Goal: Task Accomplishment & Management: Manage account settings

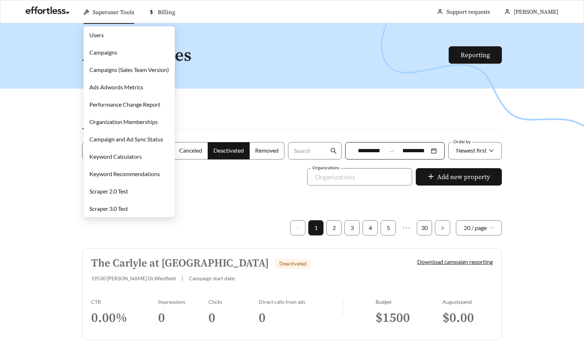
click at [100, 37] on link "Users" at bounding box center [96, 35] width 14 height 7
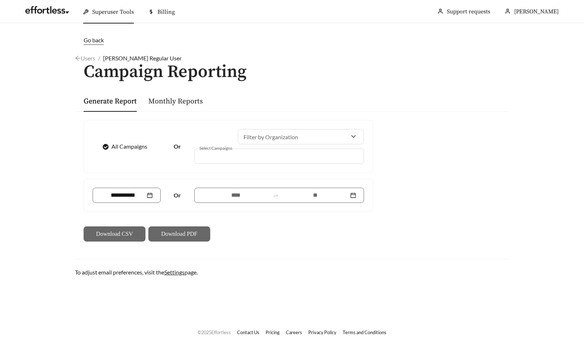
click at [240, 159] on div at bounding box center [274, 156] width 153 height 10
click at [247, 158] on div at bounding box center [274, 156] width 153 height 10
click at [259, 156] on div at bounding box center [274, 156] width 153 height 10
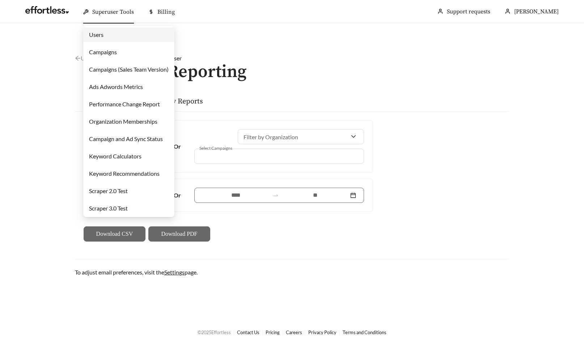
click at [101, 50] on link "Campaigns" at bounding box center [103, 52] width 28 height 7
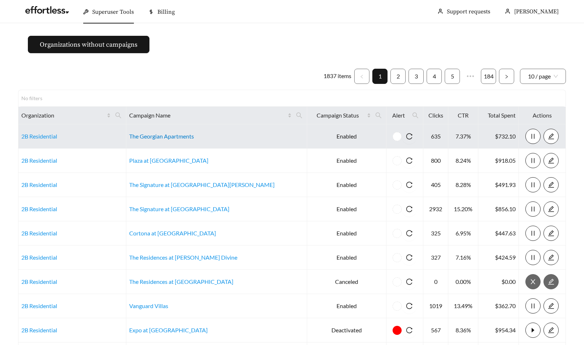
click at [187, 138] on link "The Georgian Apartments" at bounding box center [161, 136] width 65 height 7
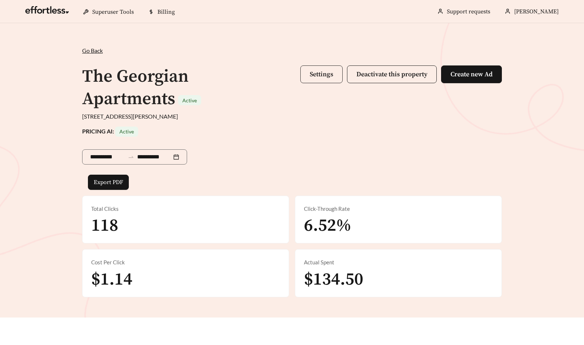
click at [327, 67] on button "Settings" at bounding box center [322, 75] width 42 height 18
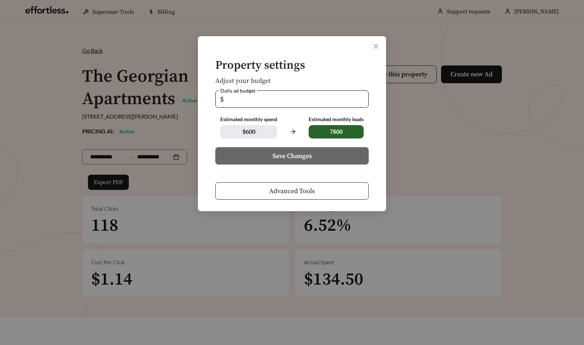
click at [301, 196] on span "Advanced Tools" at bounding box center [292, 191] width 46 height 10
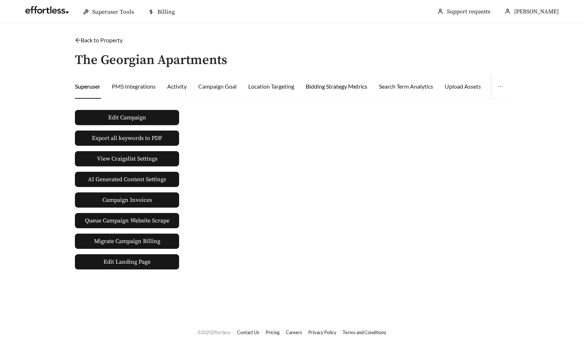
click at [337, 83] on div "Bidding Strategy Metrics" at bounding box center [337, 86] width 62 height 9
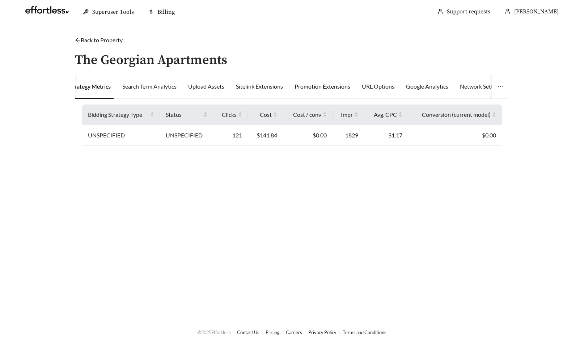
click at [320, 83] on div "Promotion Extensions" at bounding box center [323, 86] width 56 height 9
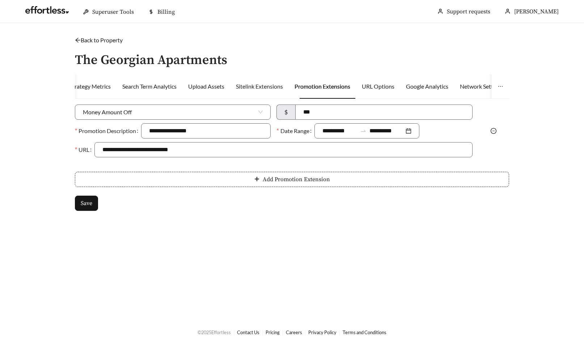
click at [261, 91] on div "Sitelink Extensions" at bounding box center [259, 86] width 47 height 25
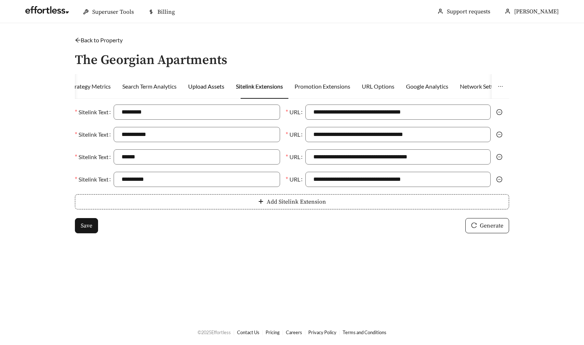
click at [221, 89] on div "Upload Assets" at bounding box center [206, 86] width 36 height 9
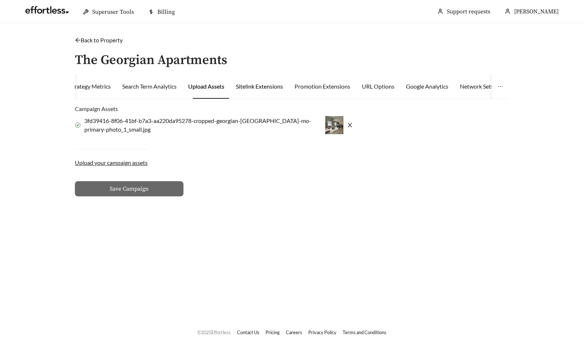
click at [259, 89] on div "Sitelink Extensions" at bounding box center [259, 86] width 47 height 9
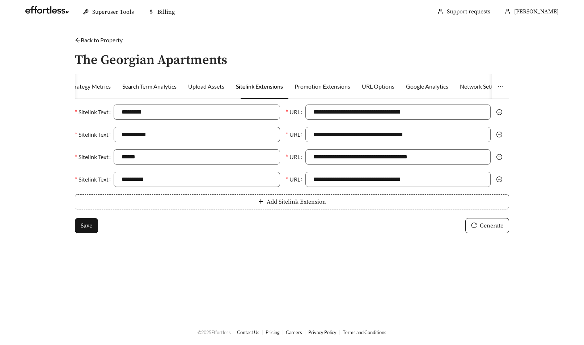
click at [177, 86] on div "Search Term Analytics" at bounding box center [149, 86] width 54 height 9
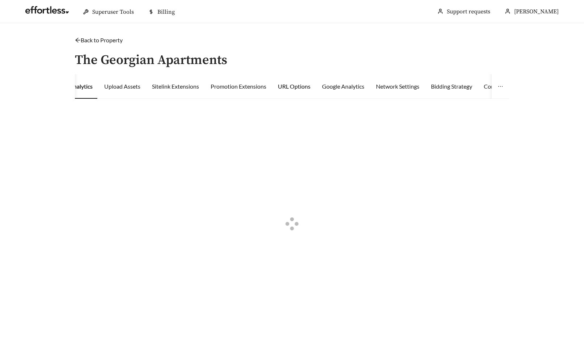
click at [296, 86] on div "URL Options" at bounding box center [294, 86] width 33 height 9
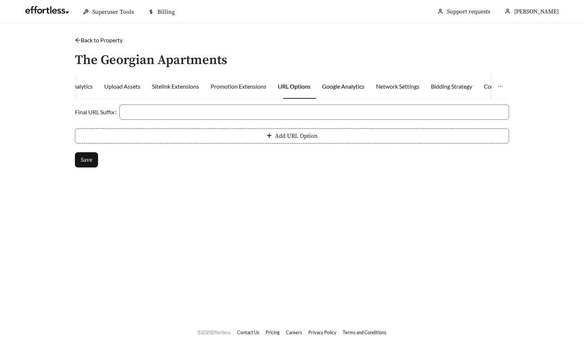
click at [352, 83] on div "Google Analytics" at bounding box center [343, 86] width 42 height 9
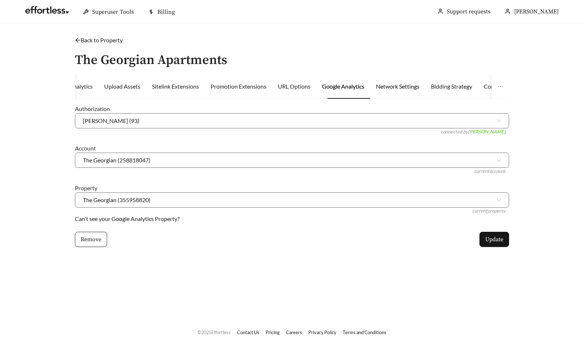
click at [393, 88] on div "Network Settings" at bounding box center [397, 86] width 43 height 9
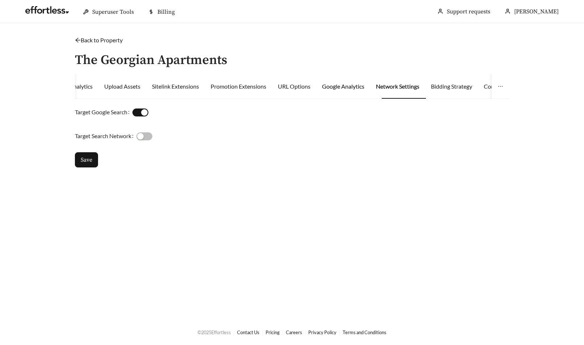
click at [360, 89] on div "Google Analytics" at bounding box center [343, 86] width 42 height 9
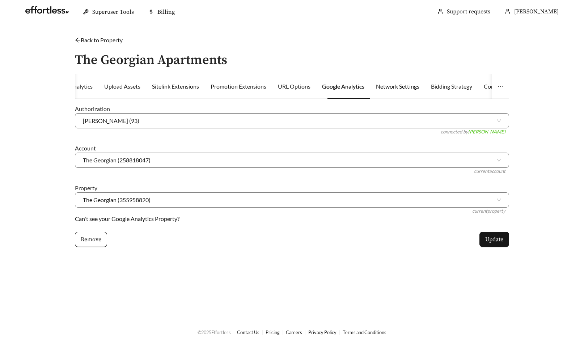
click at [395, 89] on div "Network Settings" at bounding box center [397, 86] width 43 height 9
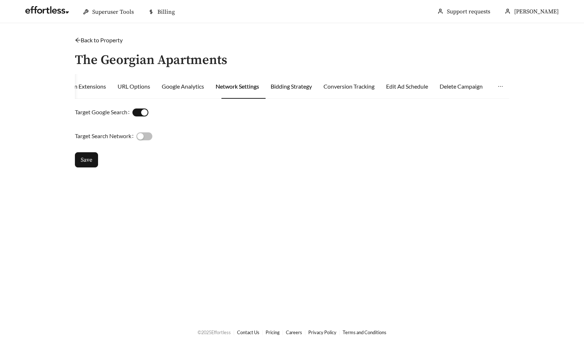
click at [303, 83] on div "Bidding Strategy" at bounding box center [291, 86] width 41 height 9
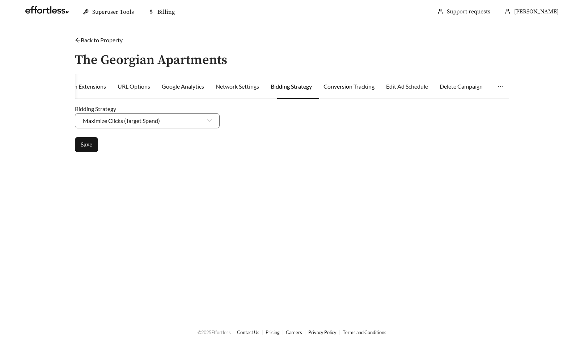
click at [348, 87] on div "Conversion Tracking" at bounding box center [349, 86] width 51 height 9
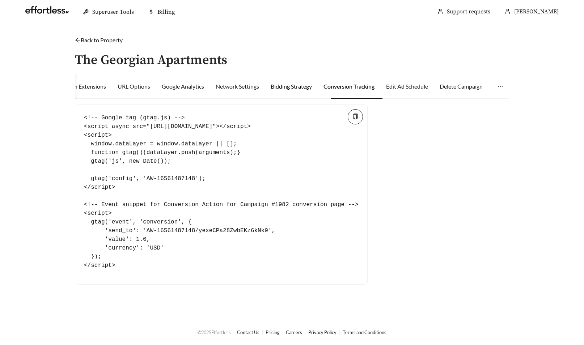
click at [309, 84] on div "Bidding Strategy" at bounding box center [291, 86] width 41 height 9
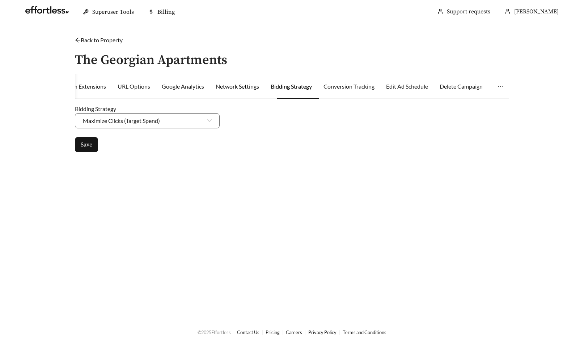
click at [258, 85] on div "Network Settings" at bounding box center [237, 86] width 43 height 9
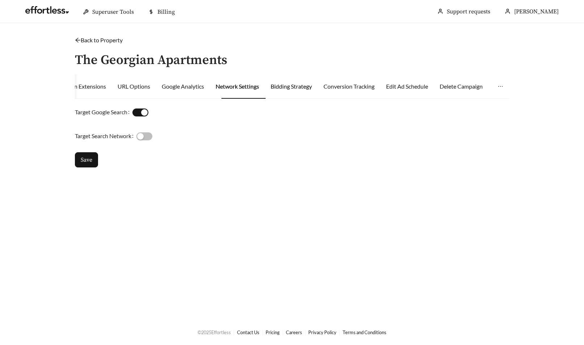
click at [295, 85] on div "Bidding Strategy" at bounding box center [291, 86] width 41 height 9
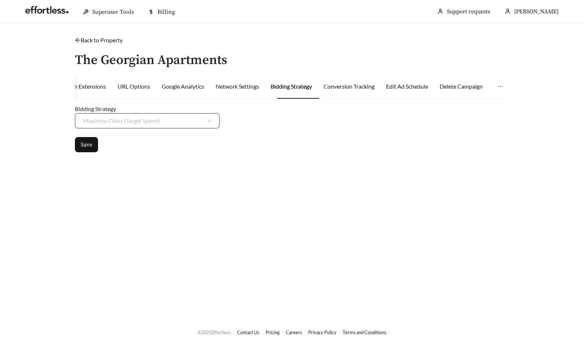
click at [215, 114] on div "Maximize Clicks (Target Spend)" at bounding box center [147, 120] width 145 height 15
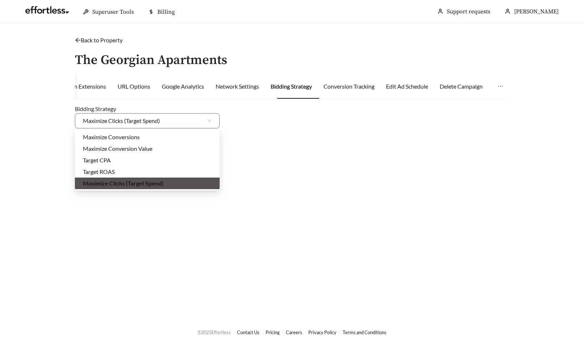
click at [305, 110] on div "Bidding Strategy Maximize Clicks (Target Spend)" at bounding box center [292, 117] width 434 height 24
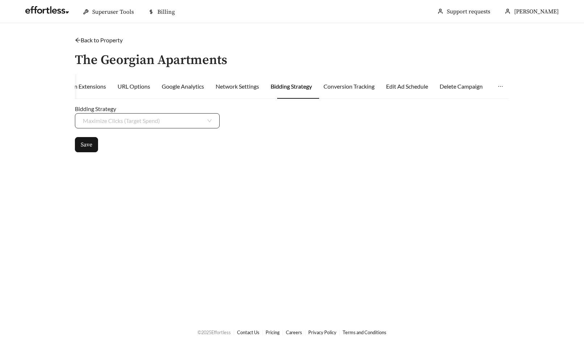
click at [206, 124] on span "Maximize Clicks (Target Spend)" at bounding box center [147, 121] width 129 height 14
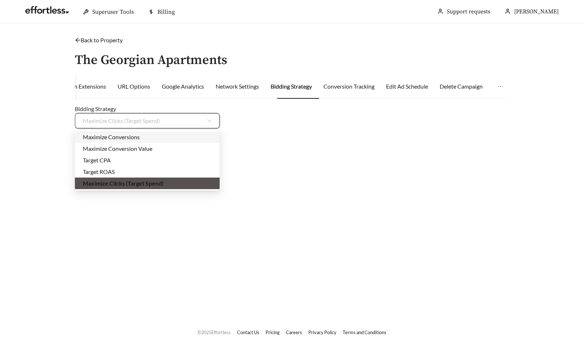
click at [267, 126] on div "Bidding Strategy Maximize Clicks (Target Spend)" at bounding box center [292, 117] width 434 height 24
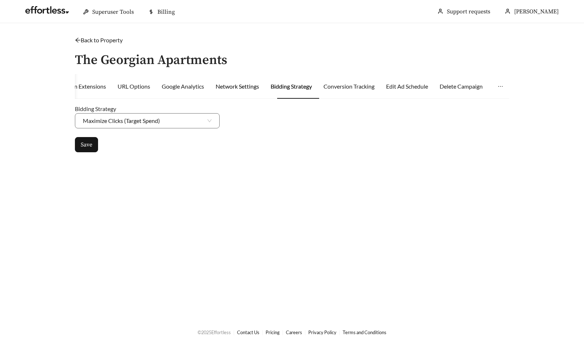
click at [240, 88] on div "Network Settings" at bounding box center [237, 86] width 43 height 9
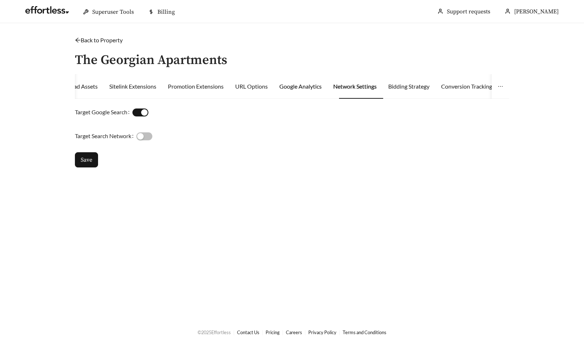
click at [317, 85] on div "Google Analytics" at bounding box center [301, 86] width 42 height 9
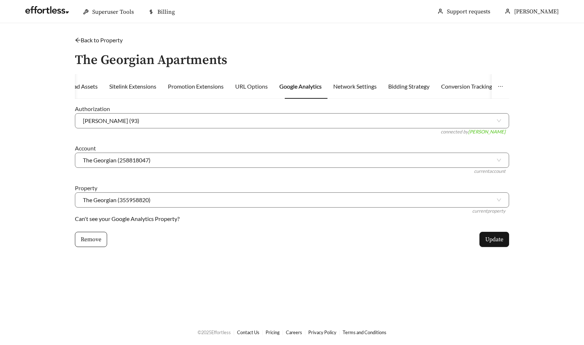
click at [263, 91] on div "URL Options" at bounding box center [251, 86] width 33 height 25
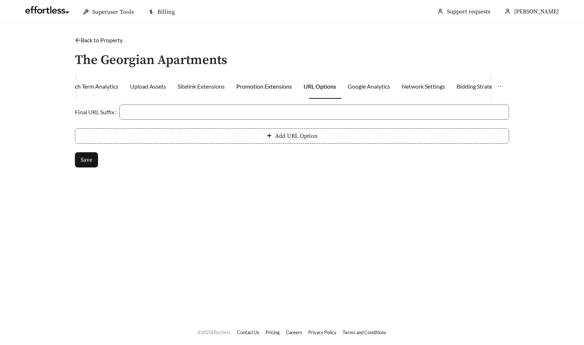
click at [252, 86] on div "Promotion Extensions" at bounding box center [264, 86] width 56 height 9
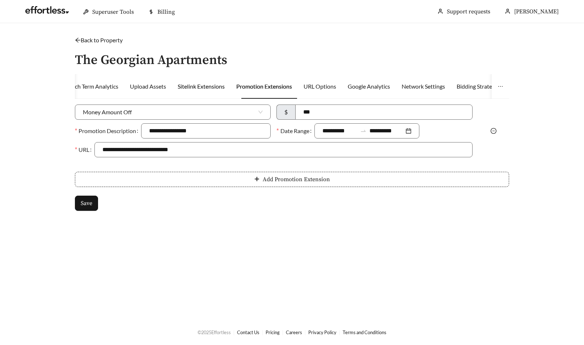
click at [219, 86] on div "Sitelink Extensions" at bounding box center [201, 86] width 47 height 9
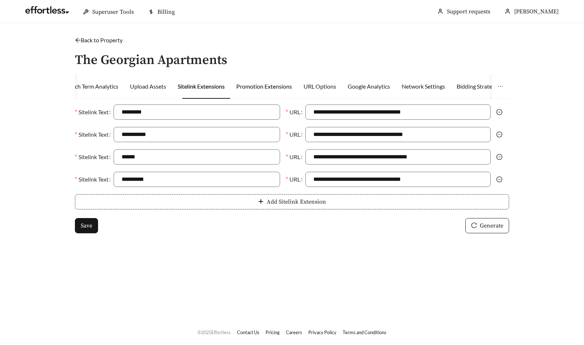
click at [256, 86] on div "Promotion Extensions" at bounding box center [264, 86] width 56 height 9
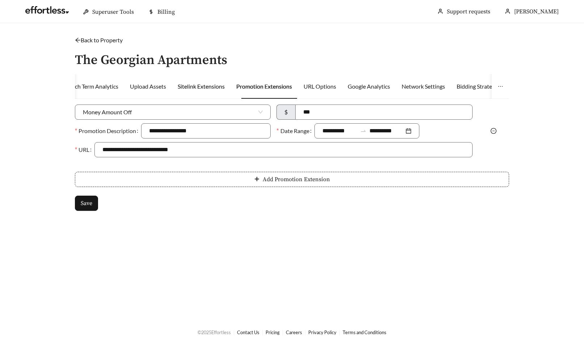
click at [205, 87] on div "Sitelink Extensions" at bounding box center [201, 86] width 47 height 9
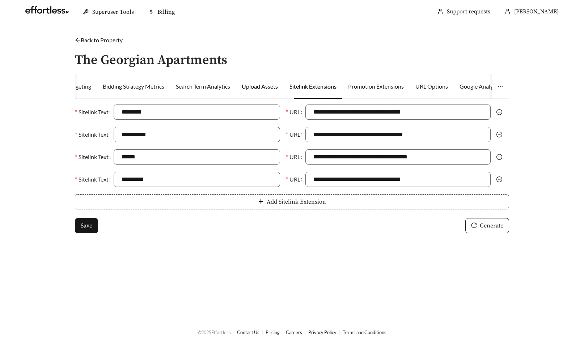
click at [265, 85] on div "Upload Assets" at bounding box center [260, 86] width 36 height 9
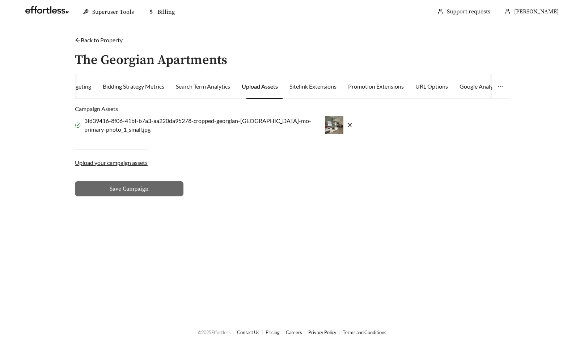
click at [212, 92] on div "Search Term Analytics" at bounding box center [203, 86] width 54 height 25
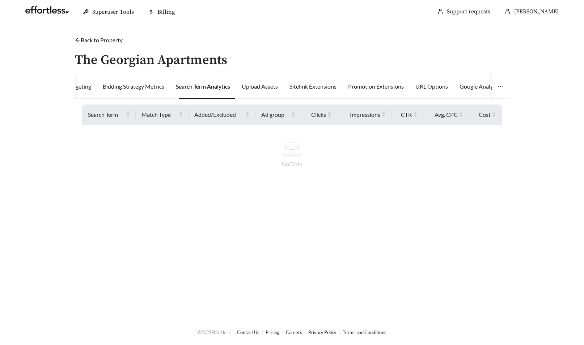
click at [108, 36] on div "Back to Property /" at bounding box center [292, 40] width 434 height 9
click at [104, 39] on link "Back to Property" at bounding box center [99, 40] width 48 height 7
